Goal: Task Accomplishment & Management: Use online tool/utility

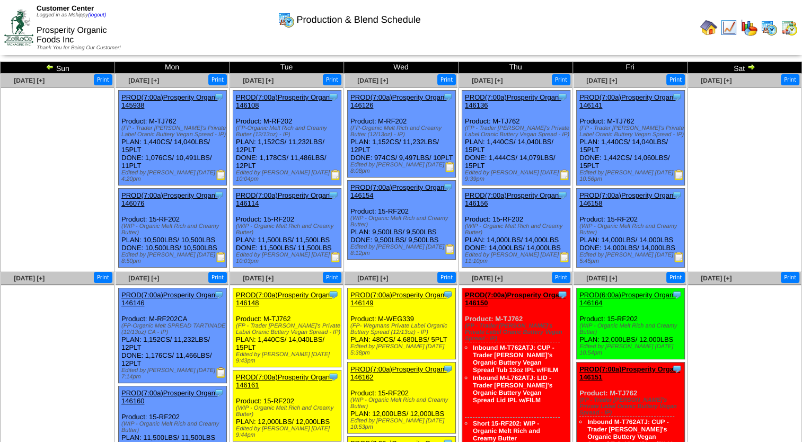
click at [789, 29] on img at bounding box center [789, 27] width 17 height 17
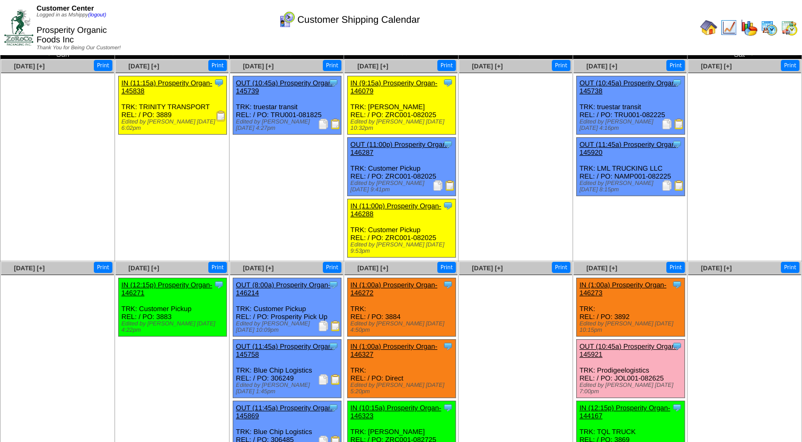
scroll to position [27, 0]
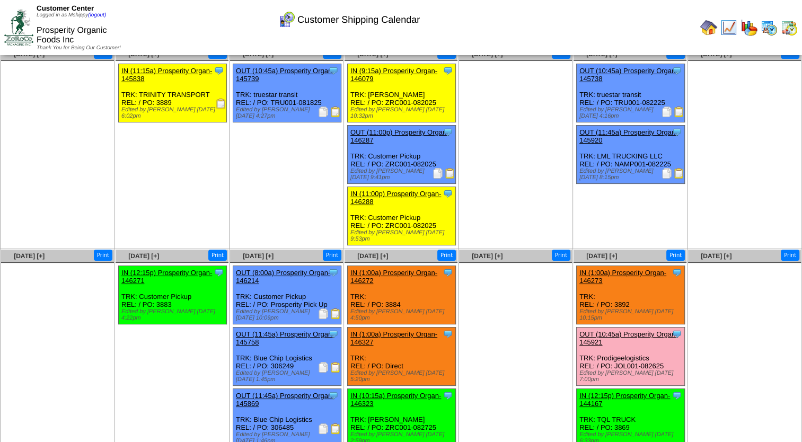
click at [339, 362] on img at bounding box center [335, 367] width 11 height 11
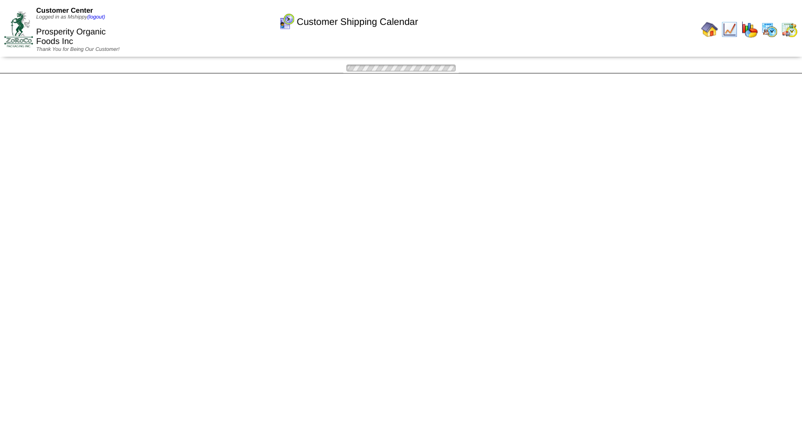
scroll to position [27, 0]
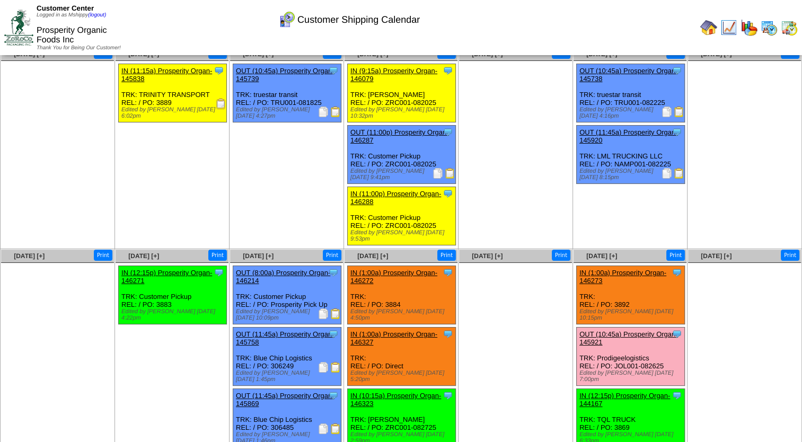
click at [336, 424] on img at bounding box center [335, 429] width 11 height 11
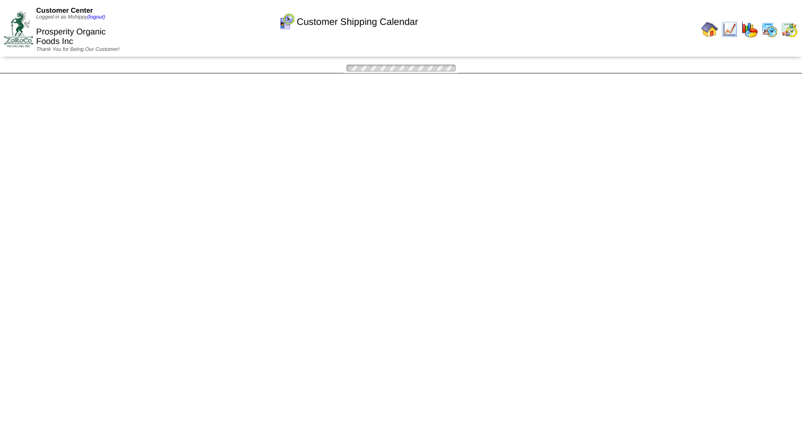
scroll to position [27, 0]
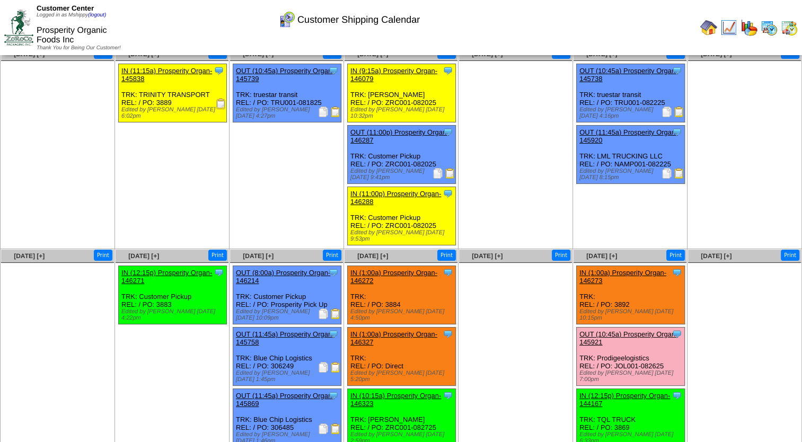
click at [490, 302] on ul at bounding box center [515, 342] width 113 height 159
click at [336, 362] on img at bounding box center [335, 367] width 11 height 11
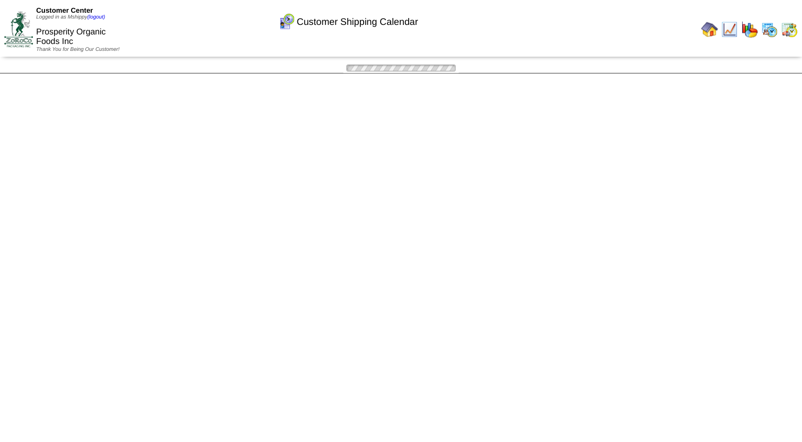
scroll to position [27, 0]
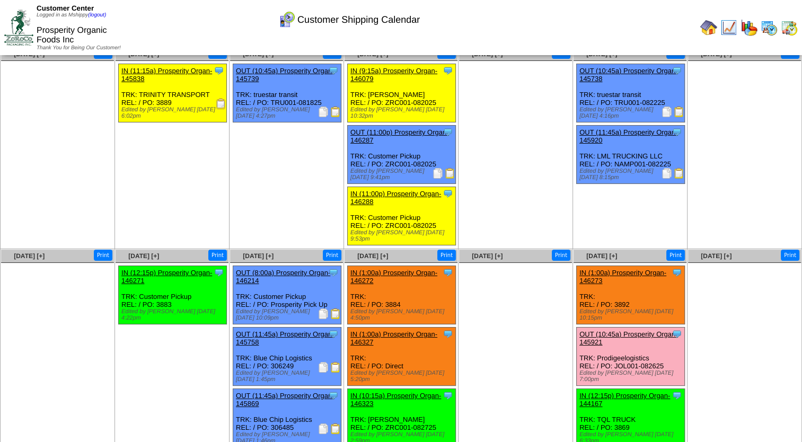
click at [333, 424] on img at bounding box center [335, 429] width 11 height 11
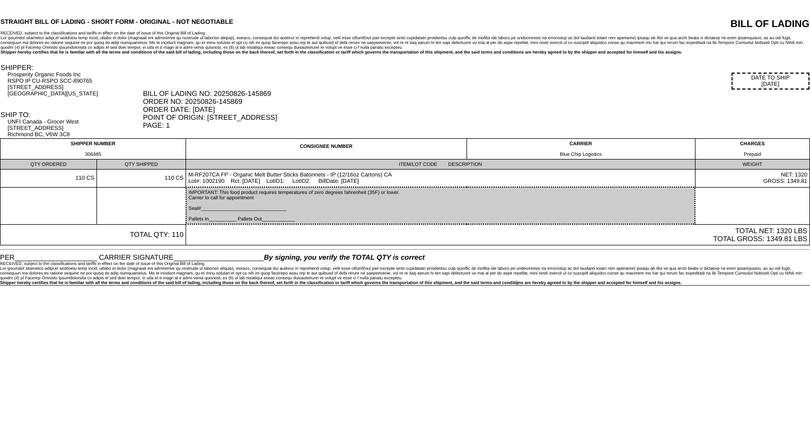
click at [506, 286] on html "STRAIGHT BILL OF LADING - SHORT FORM - ORIGINAL - NOT NEGOTIABLE BILL OF LADING…" at bounding box center [405, 143] width 810 height 286
